Goal: Find specific page/section: Find specific page/section

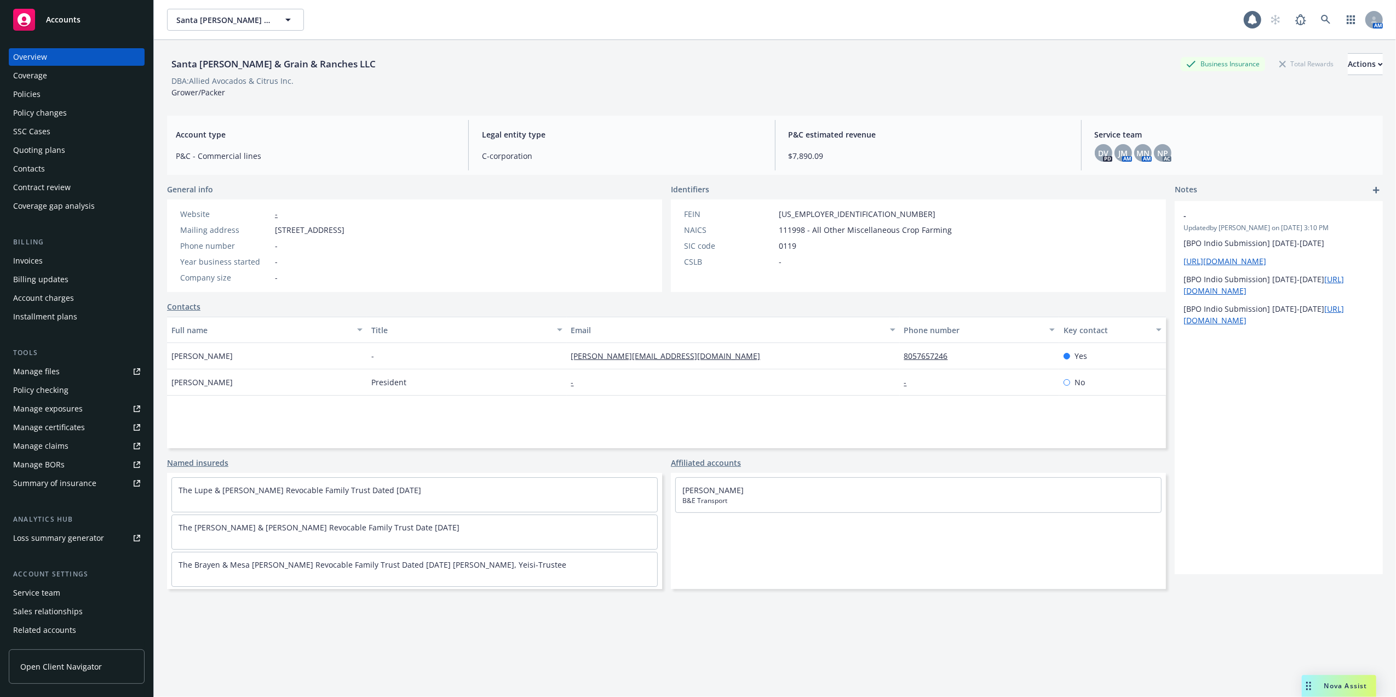
click at [36, 88] on div "Policies" at bounding box center [26, 94] width 27 height 18
